Goal: Task Accomplishment & Management: Manage account settings

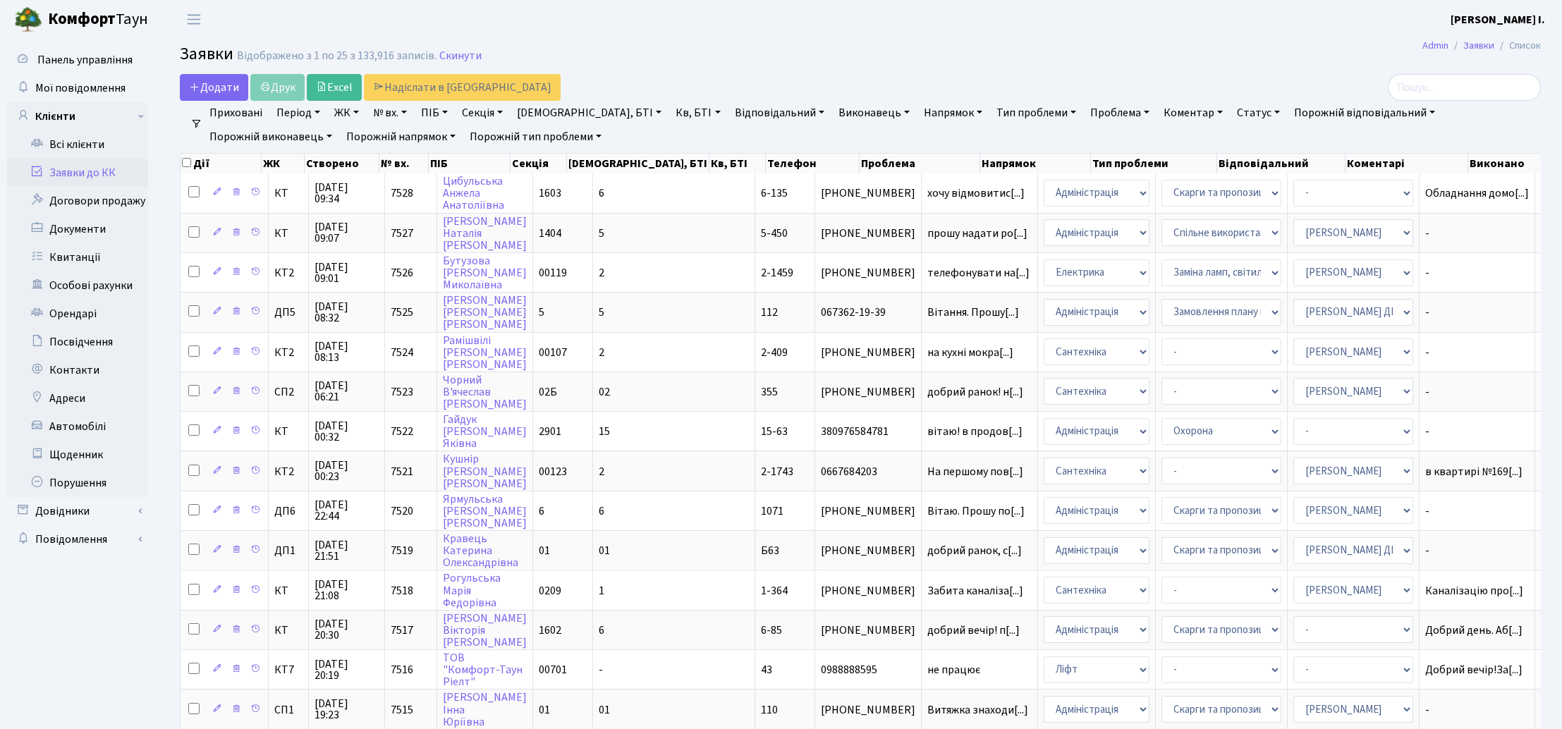
select select "25"
click at [1434, 87] on input "search" at bounding box center [1464, 87] width 153 height 27
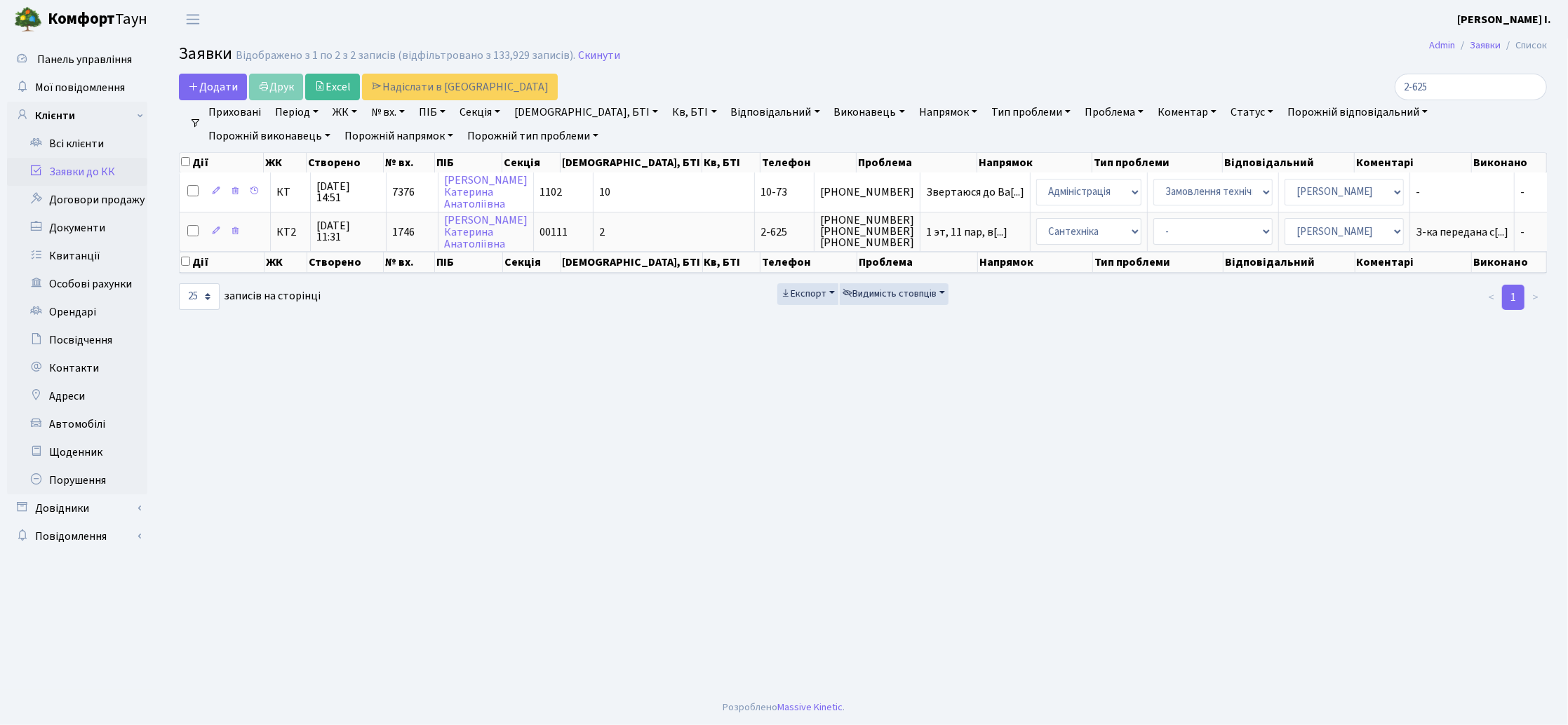
type input "2-625"
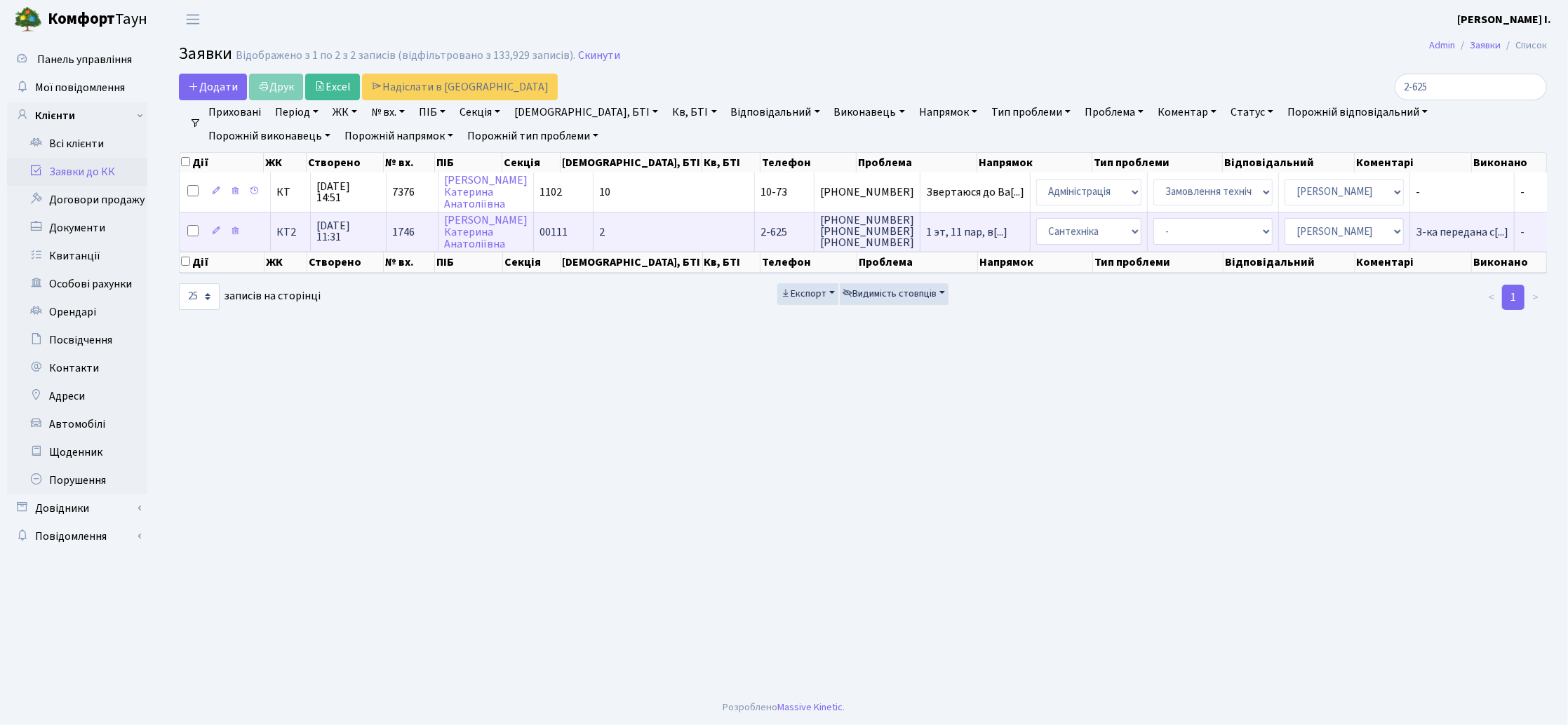
click at [638, 228] on td "2" at bounding box center [675, 231] width 161 height 39
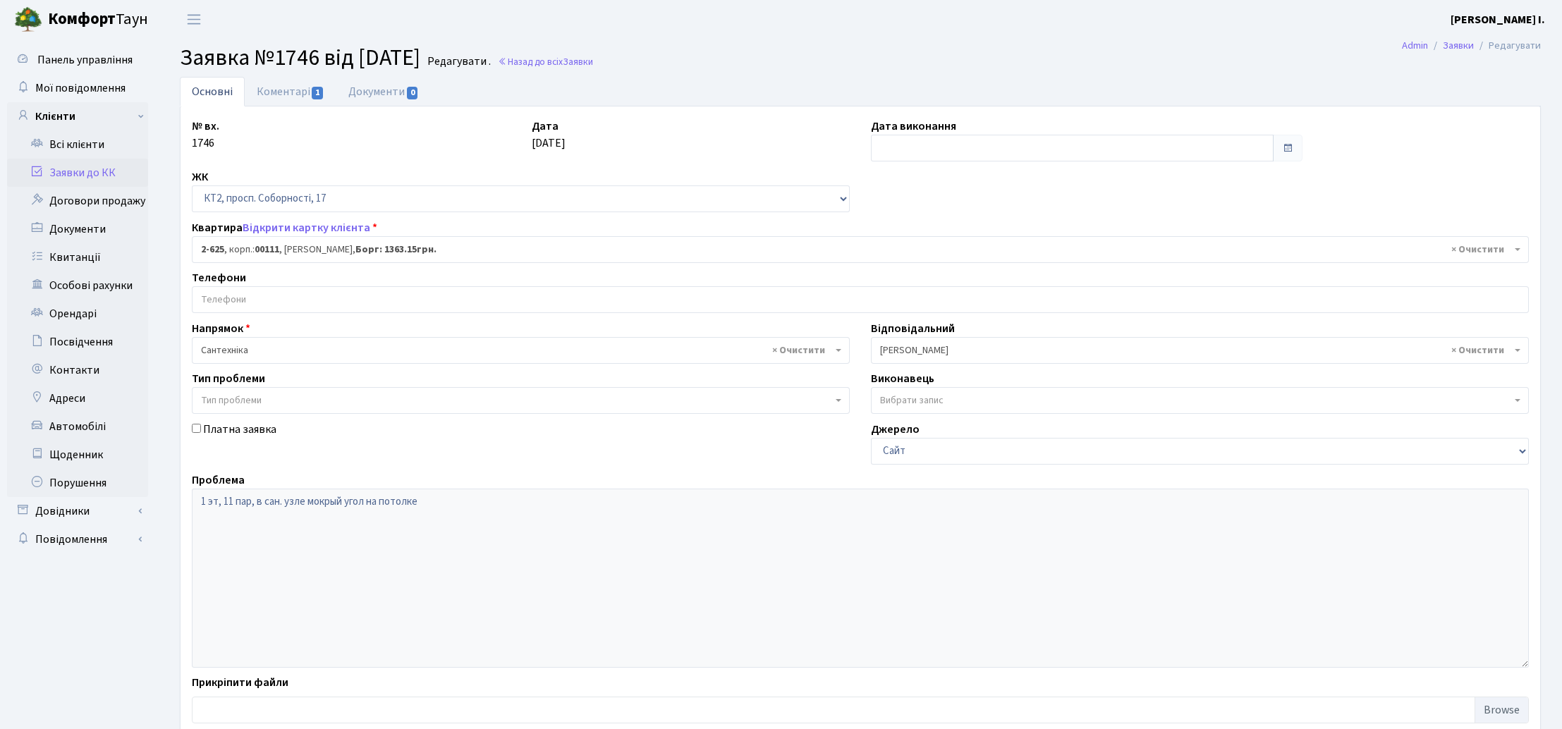
select select "15674"
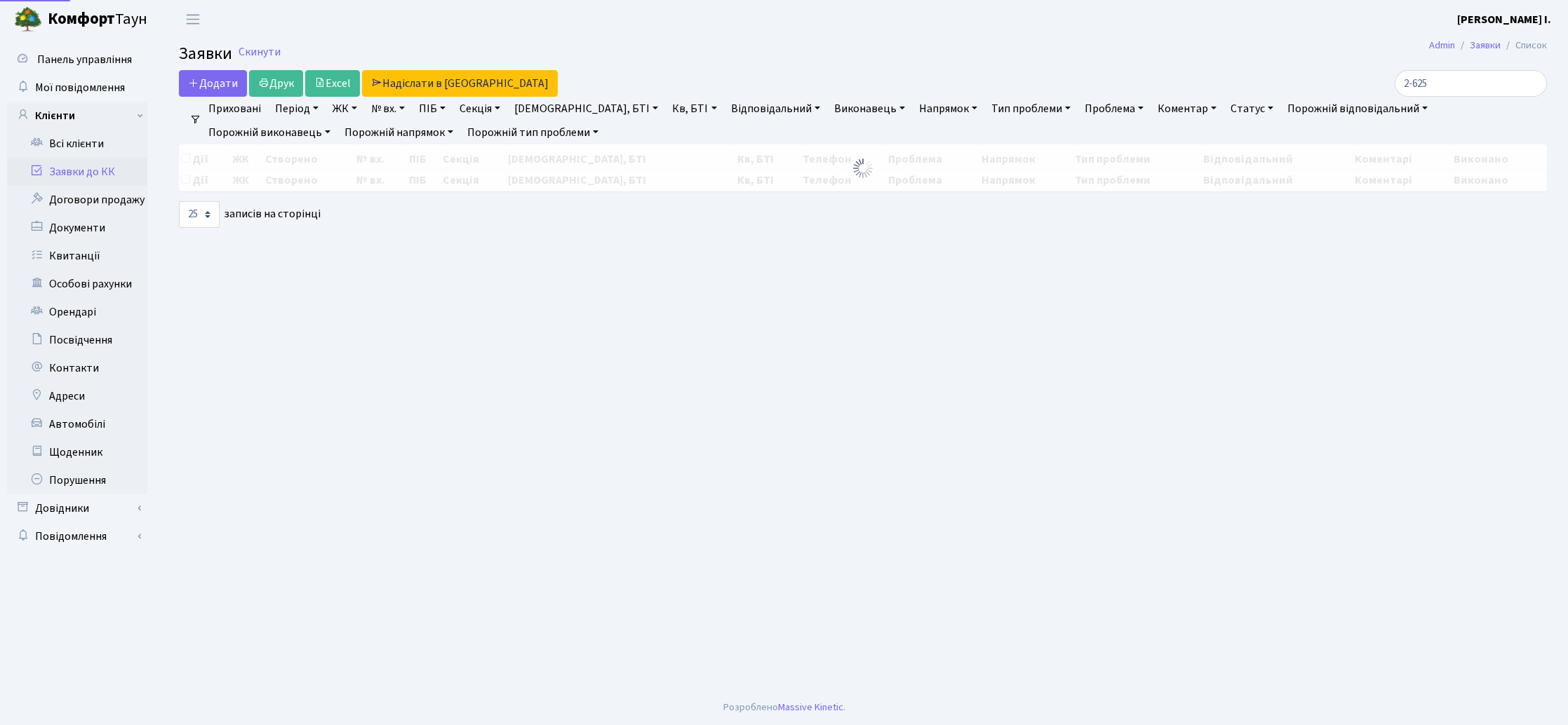
select select "25"
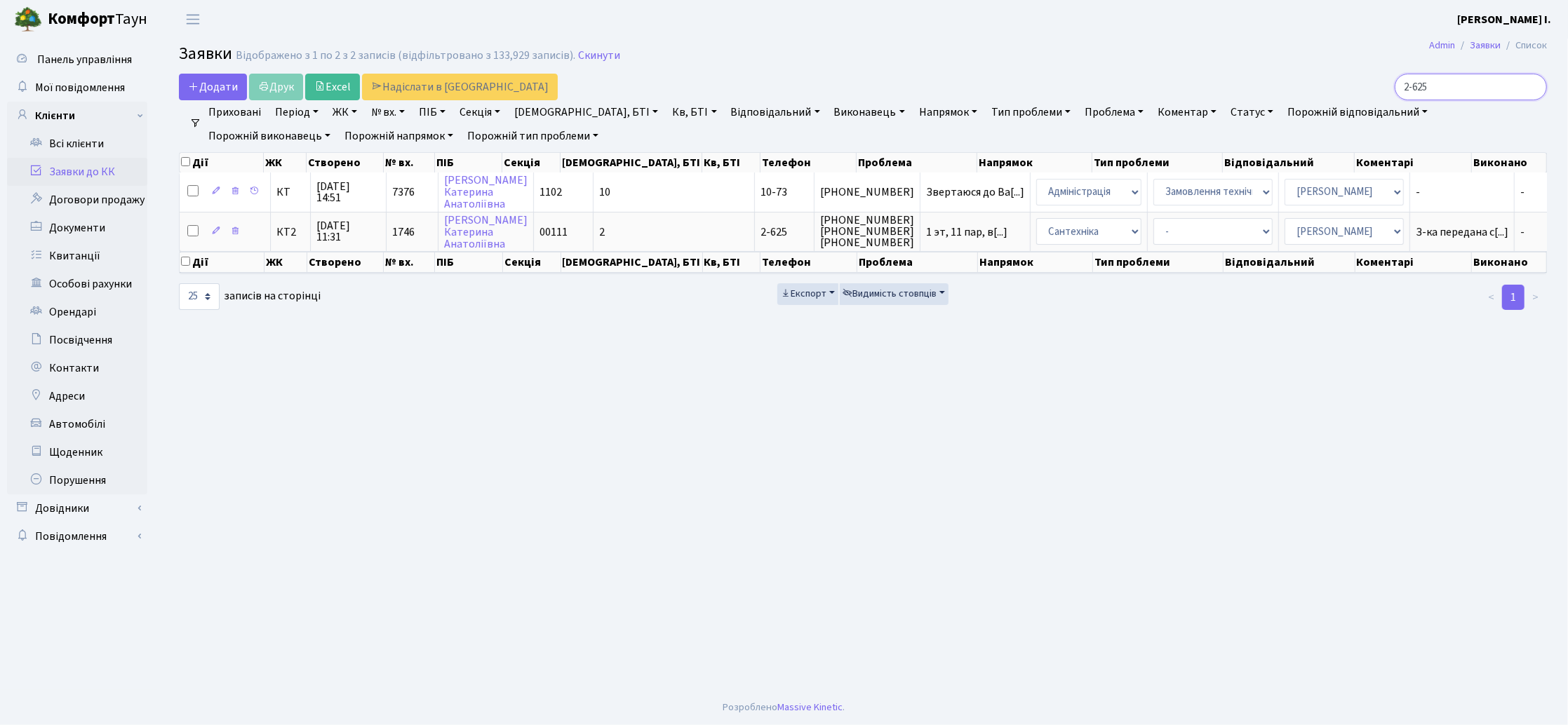
drag, startPoint x: 1484, startPoint y: 91, endPoint x: 1505, endPoint y: 90, distance: 21.0
click at [1481, 91] on input "2-625" at bounding box center [1470, 87] width 152 height 27
click at [1531, 87] on input "2-625" at bounding box center [1470, 87] width 152 height 27
